Goal: Information Seeking & Learning: Stay updated

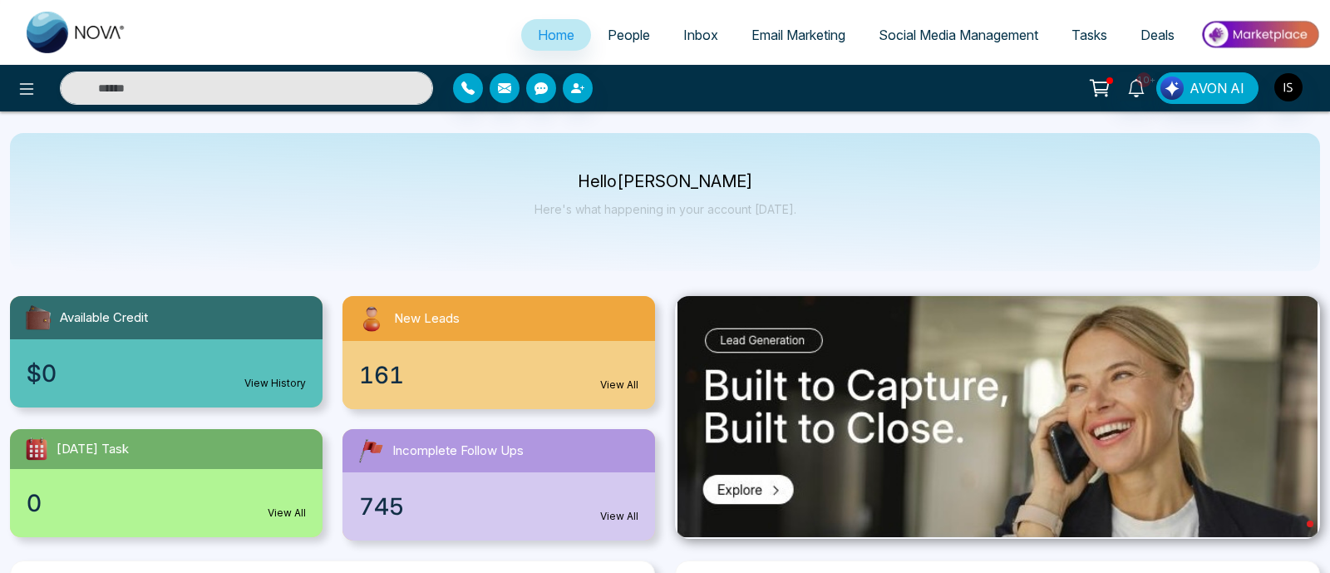
select select "*"
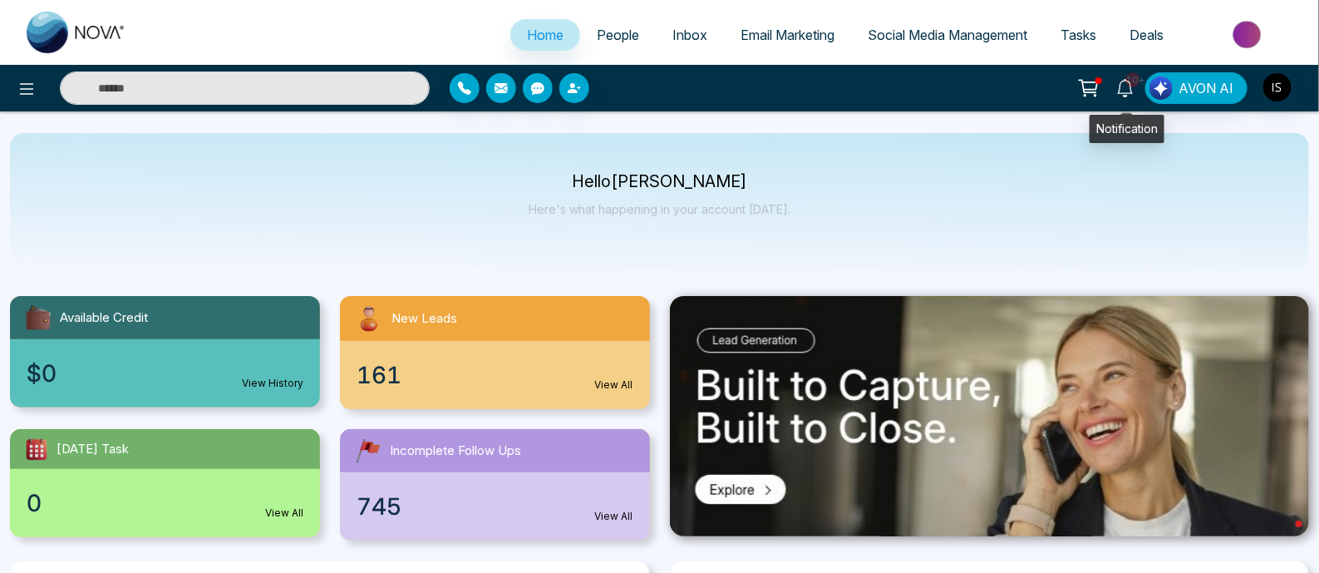
click at [1123, 92] on icon at bounding box center [1125, 88] width 16 height 18
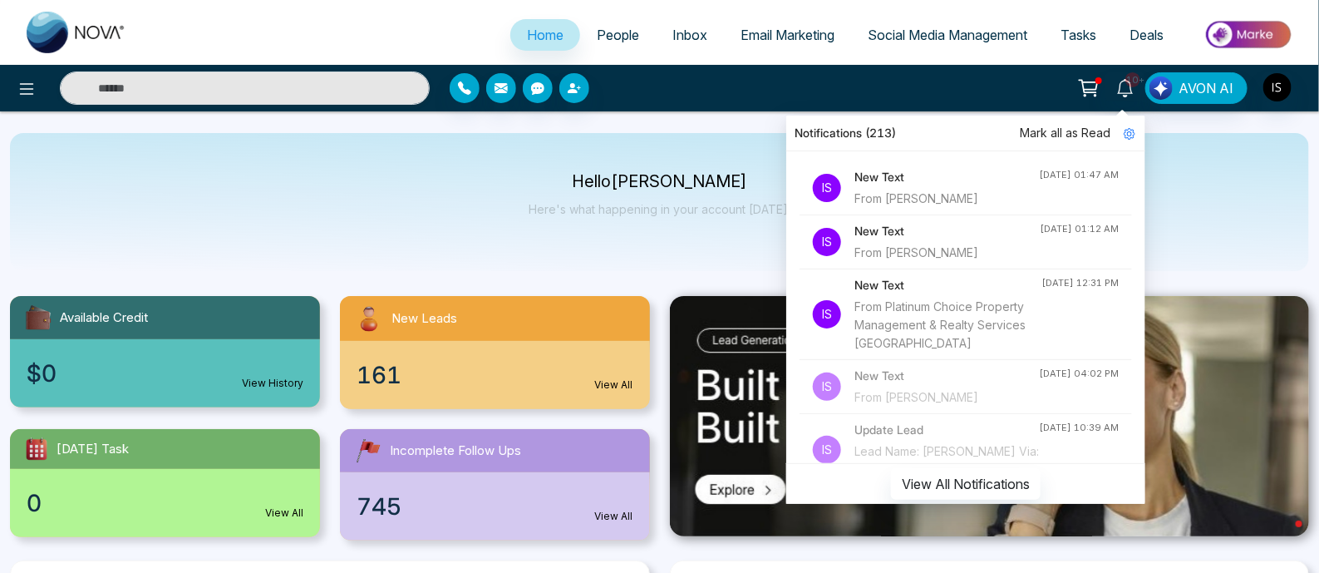
click at [960, 239] on h4 "New Text" at bounding box center [947, 231] width 185 height 18
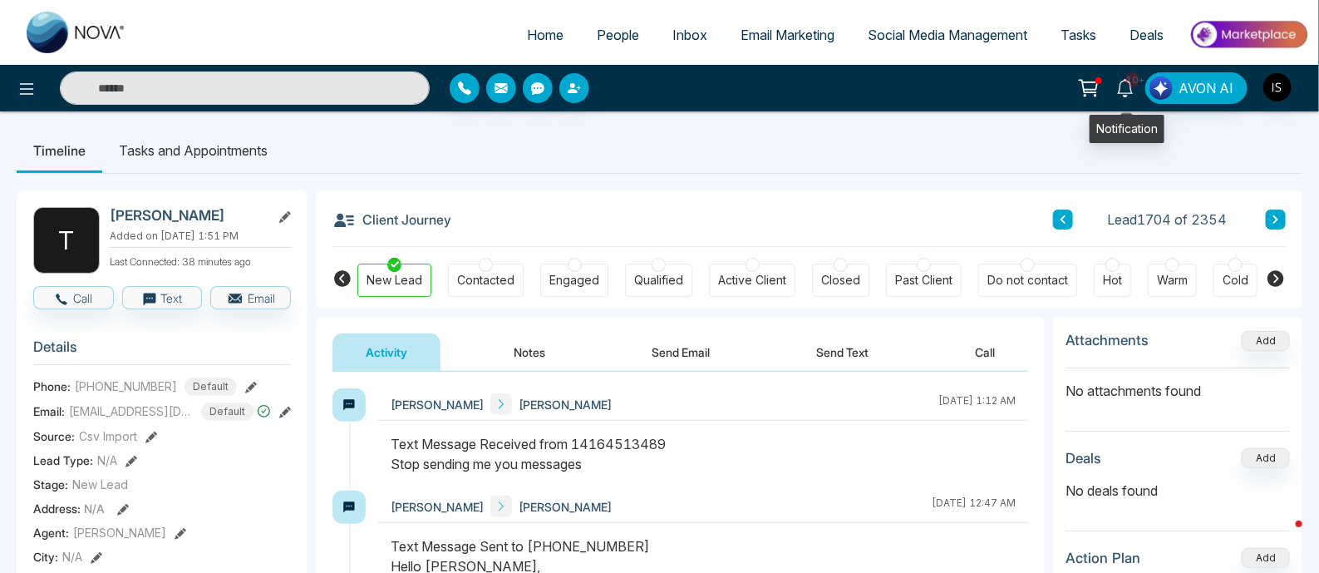
click at [1126, 91] on icon at bounding box center [1126, 88] width 18 height 18
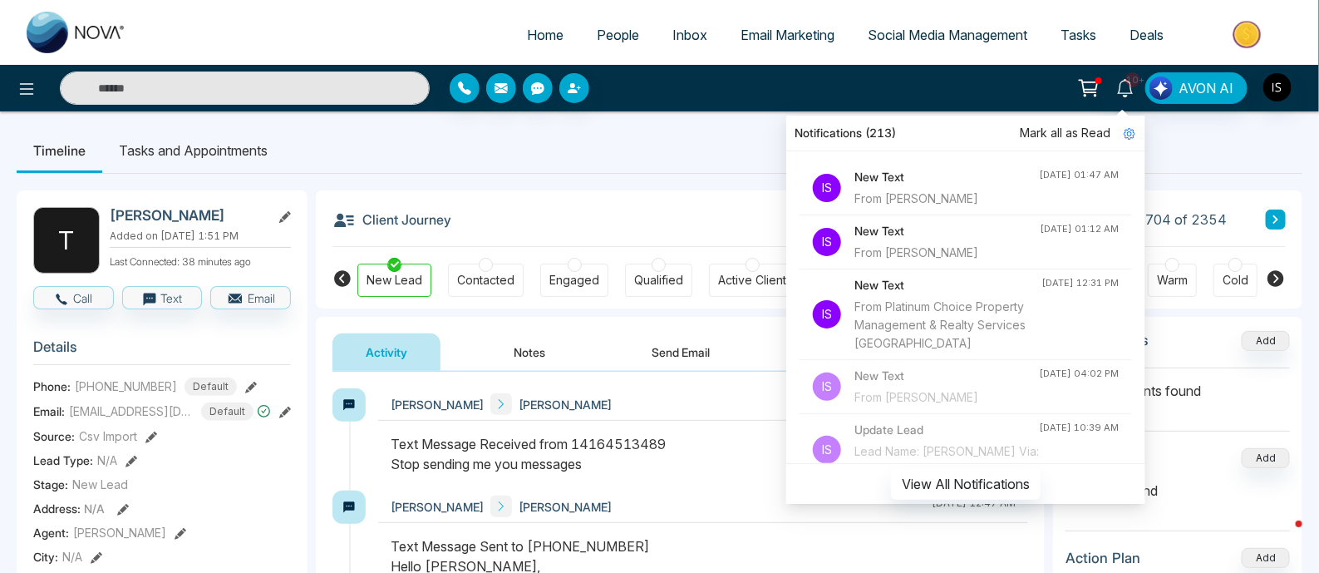
click at [957, 188] on div "New Text From [PERSON_NAME]" at bounding box center [947, 188] width 185 height 40
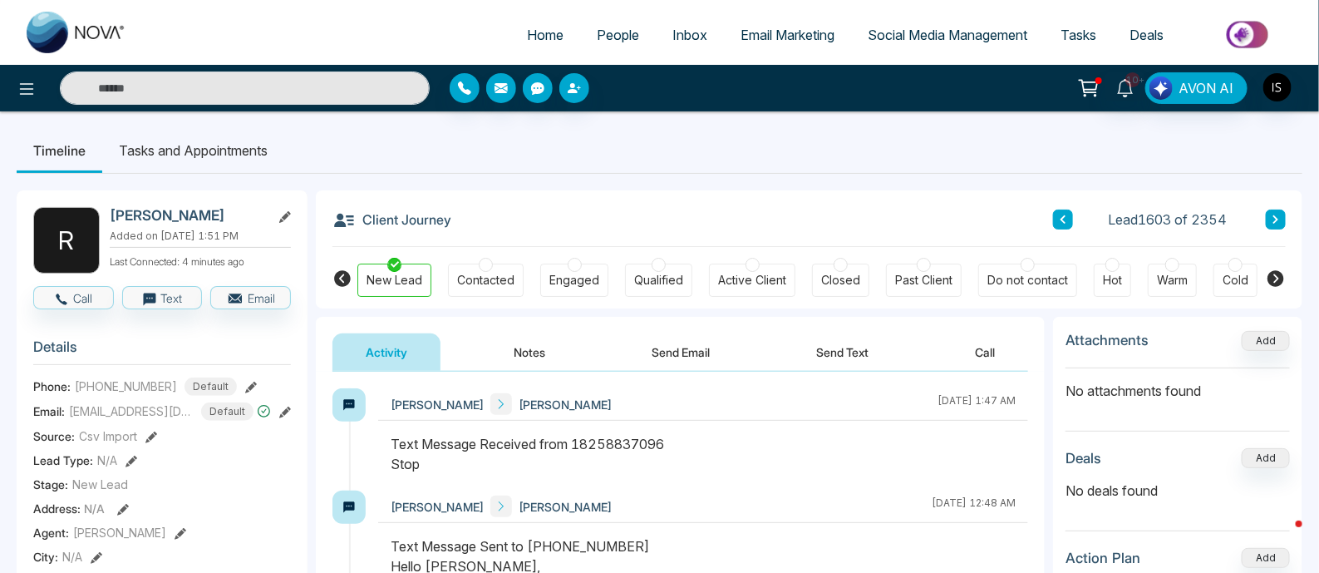
click at [533, 39] on span "Home" at bounding box center [545, 35] width 37 height 17
select select "*"
